Goal: Task Accomplishment & Management: Manage account settings

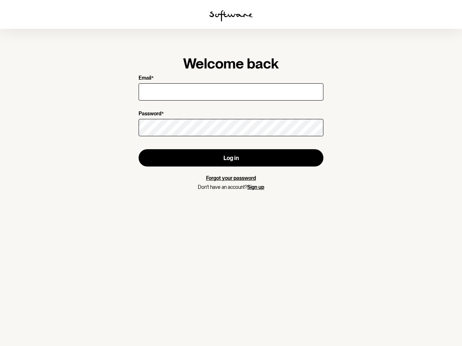
click at [231, 16] on img at bounding box center [230, 16] width 43 height 12
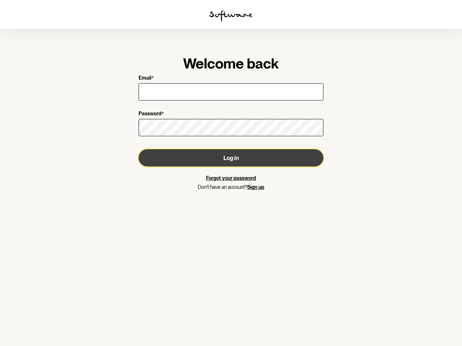
click at [231, 158] on button "Log in" at bounding box center [230, 157] width 185 height 17
